Goal: Navigation & Orientation: Find specific page/section

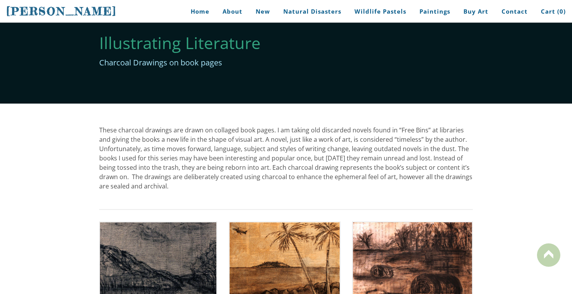
scroll to position [18, 0]
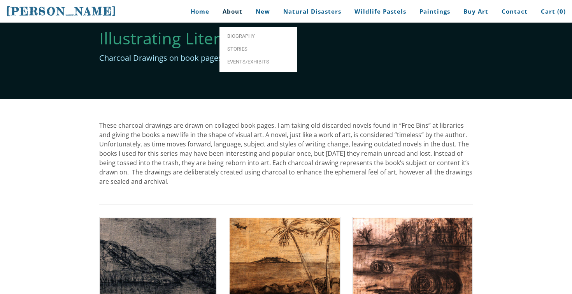
click at [239, 8] on link "About" at bounding box center [233, 12] width 32 height 18
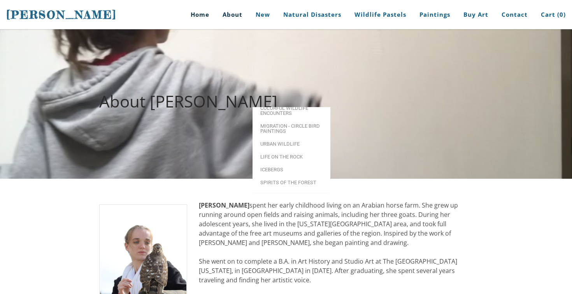
click at [196, 11] on link "Home" at bounding box center [197, 14] width 36 height 29
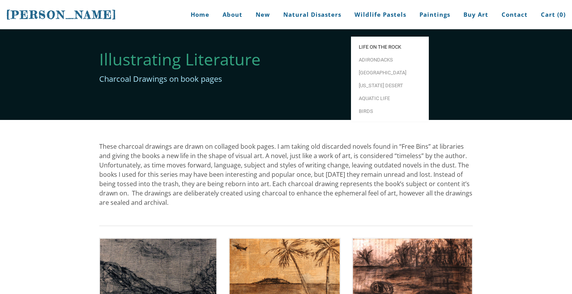
click at [386, 44] on span "Life on the Rock" at bounding box center [390, 46] width 62 height 5
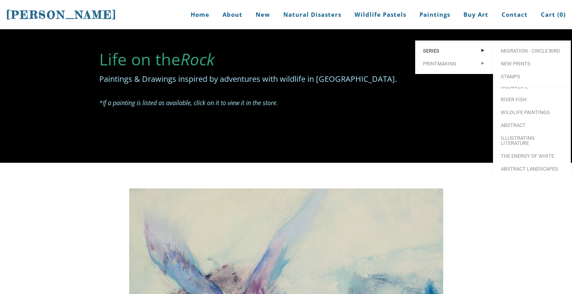
click at [435, 48] on span "Series" at bounding box center [454, 50] width 62 height 5
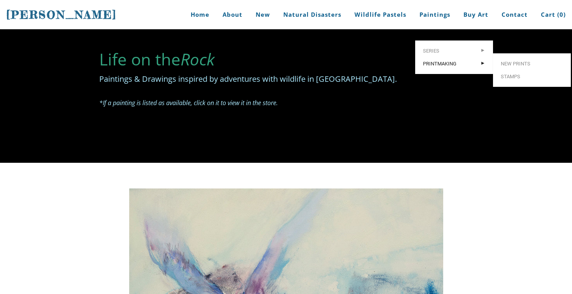
click at [433, 61] on span "Printmaking" at bounding box center [454, 63] width 62 height 5
click at [505, 61] on span "New prints" at bounding box center [532, 63] width 62 height 5
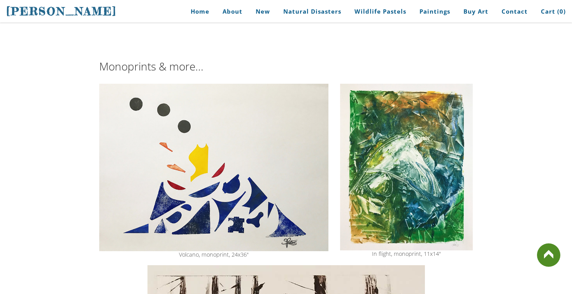
scroll to position [389, 0]
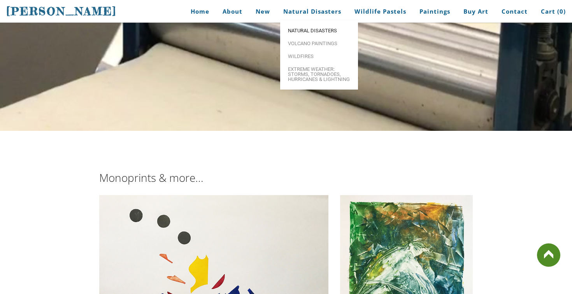
click at [310, 28] on span "Natural Disasters" at bounding box center [319, 30] width 62 height 5
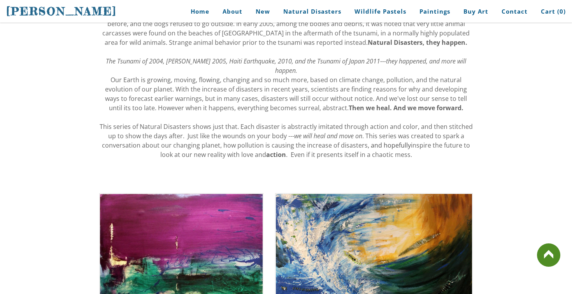
scroll to position [70, 0]
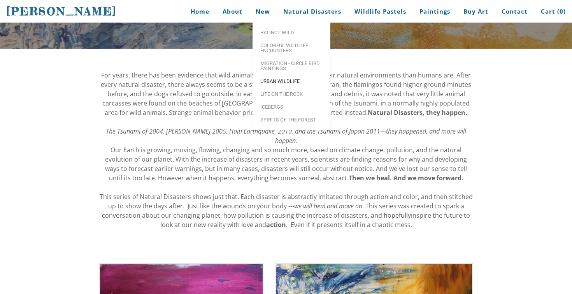
click at [300, 79] on span "Urban Wildlife" at bounding box center [291, 81] width 62 height 5
